Goal: Navigation & Orientation: Understand site structure

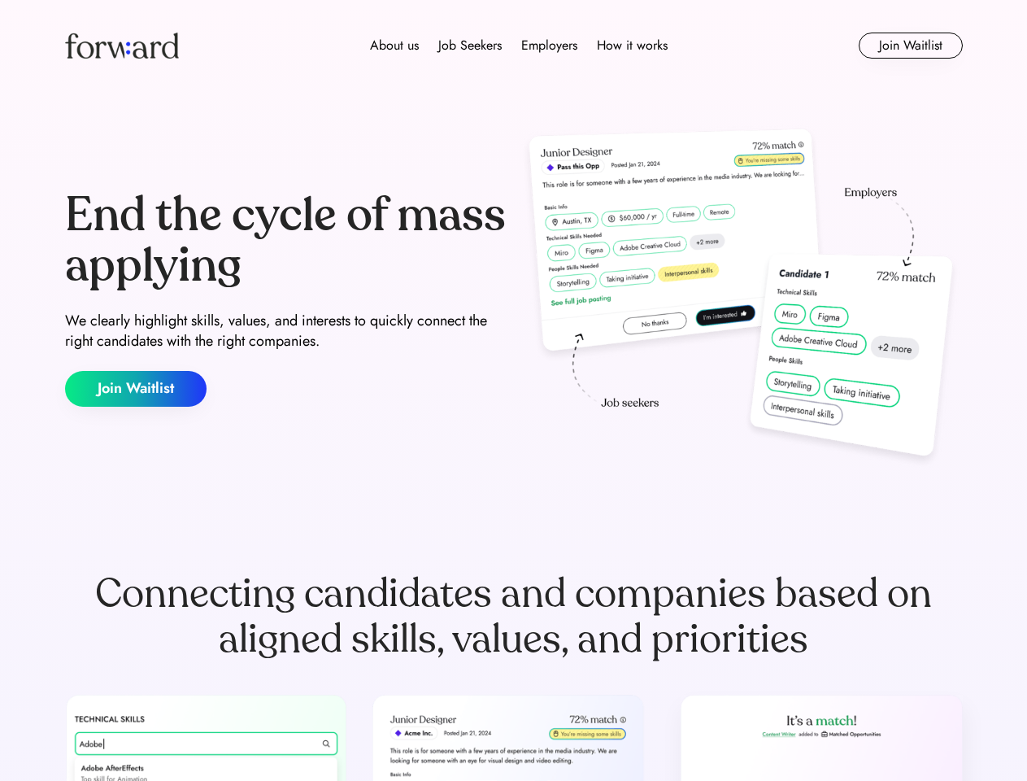
click at [513, 390] on div "End the cycle of mass applying We clearly highlight skills, values, and interes…" at bounding box center [514, 299] width 898 height 350
click at [514, 46] on div "About us Job Seekers Employers How it works" at bounding box center [518, 46] width 641 height 20
click at [122, 46] on img at bounding box center [122, 46] width 114 height 26
click at [519, 46] on div "About us Job Seekers Employers How it works" at bounding box center [518, 46] width 641 height 20
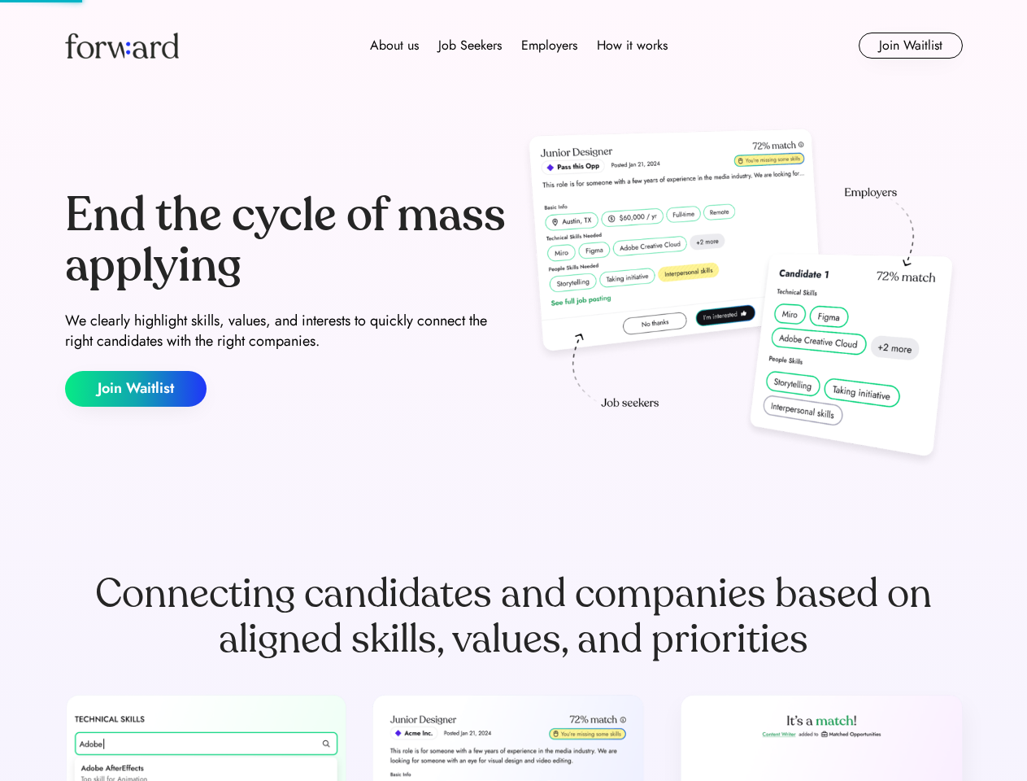
click at [394, 46] on div "About us" at bounding box center [394, 46] width 49 height 20
click at [470, 46] on div "Job Seekers" at bounding box center [469, 46] width 63 height 20
click at [549, 46] on div "Employers" at bounding box center [549, 46] width 56 height 20
click at [631, 46] on div "How it works" at bounding box center [632, 46] width 71 height 20
click at [910, 46] on button "Join Waitlist" at bounding box center [911, 46] width 104 height 26
